Goal: Task Accomplishment & Management: Manage account settings

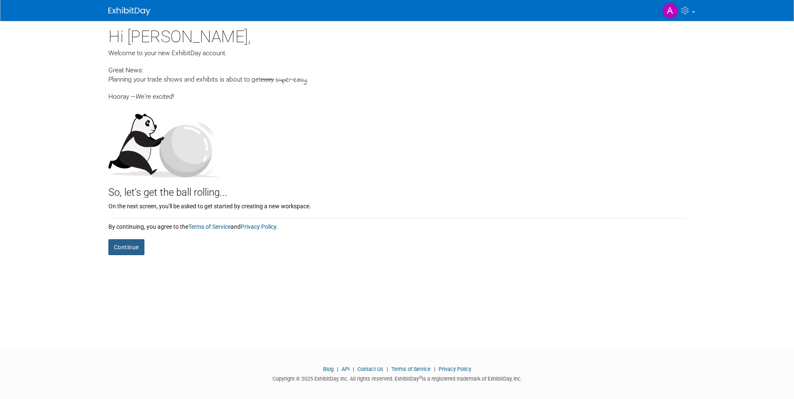
click at [134, 251] on button "Continue" at bounding box center [126, 247] width 36 height 16
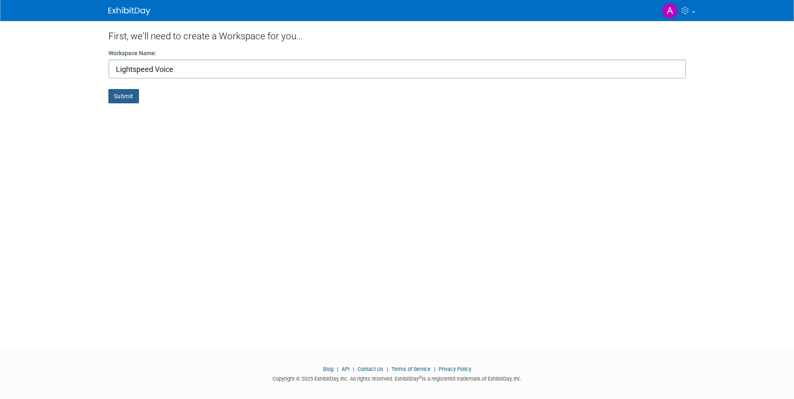
type input "Lightspeed Voice"
click at [115, 101] on button "Submit" at bounding box center [123, 96] width 31 height 14
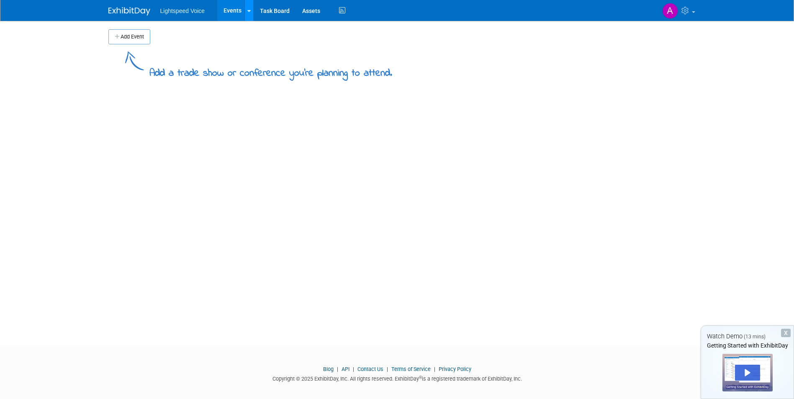
click at [248, 15] on link at bounding box center [248, 10] width 9 height 21
click at [749, 371] on div "Play" at bounding box center [747, 373] width 25 height 16
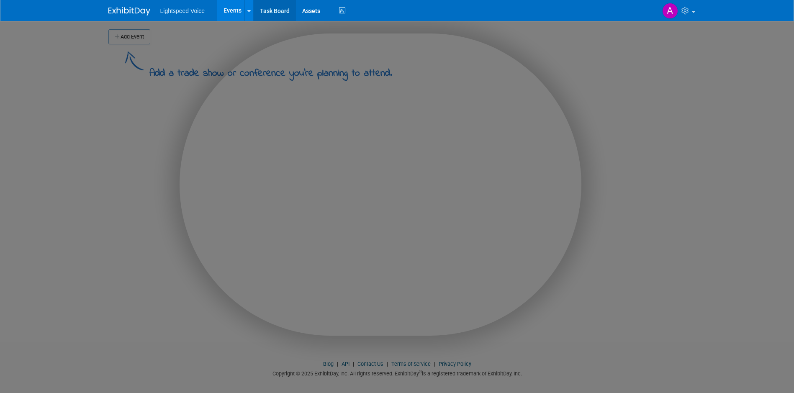
click at [277, 6] on link "Task Board" at bounding box center [275, 10] width 42 height 21
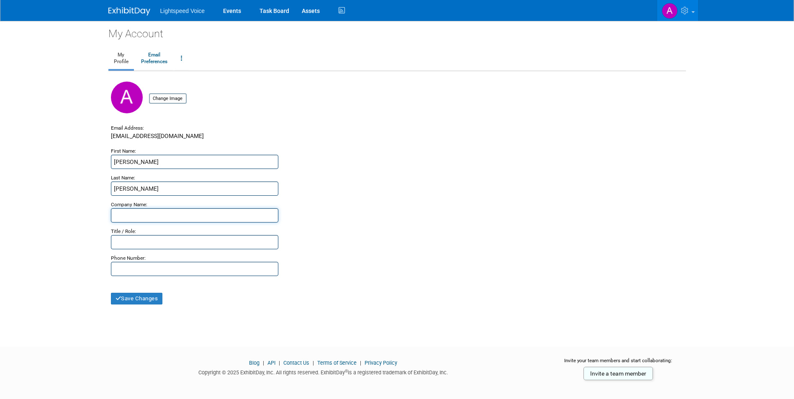
click at [148, 218] on input "text" at bounding box center [194, 215] width 167 height 14
click at [131, 103] on img at bounding box center [127, 98] width 32 height 32
click at [168, 98] on input "file" at bounding box center [136, 98] width 100 height 9
click at [135, 214] on input "text" at bounding box center [194, 215] width 167 height 14
type input "Lightspeed Voice"
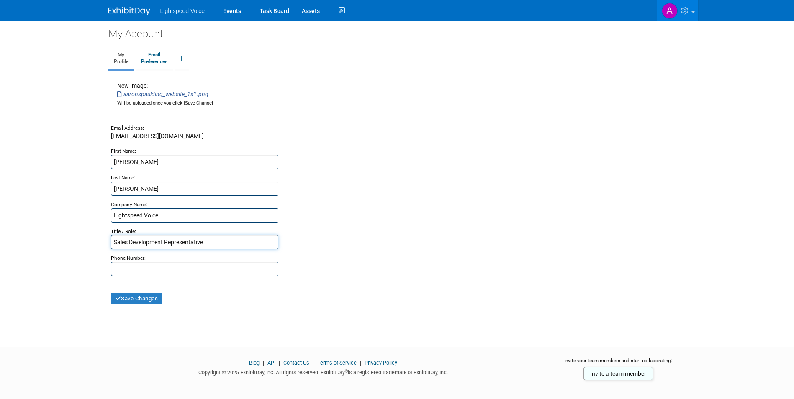
type input "Sales Development Representative"
click at [139, 271] on input "text" at bounding box center [194, 269] width 167 height 14
click at [233, 267] on input "text" at bounding box center [194, 269] width 167 height 14
type input "941-564-3010"
click at [141, 296] on button "Save Changes" at bounding box center [137, 299] width 52 height 12
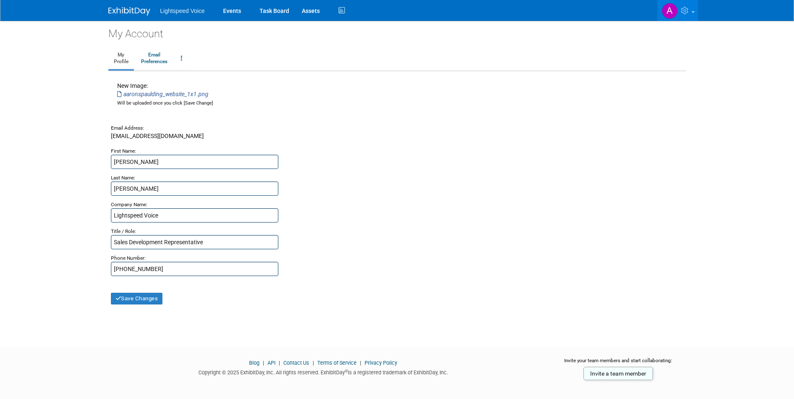
click at [0, 0] on div at bounding box center [0, 0] width 0 height 0
click at [155, 62] on link "Email Preferences" at bounding box center [154, 58] width 37 height 21
